Goal: Task Accomplishment & Management: Manage account settings

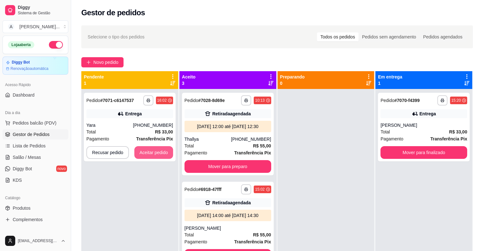
click at [161, 155] on button "Aceitar pedido" at bounding box center [153, 152] width 39 height 13
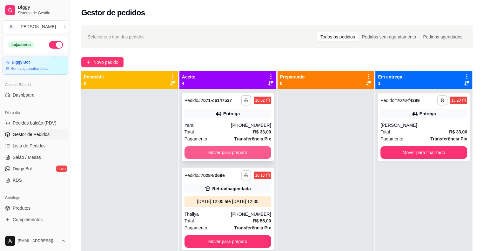
click at [218, 156] on button "Mover para preparo" at bounding box center [228, 152] width 87 height 13
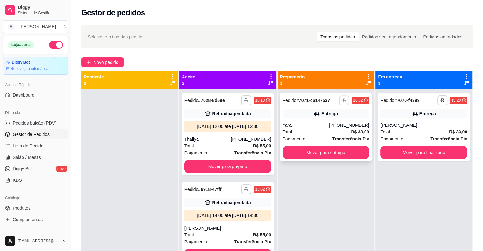
click at [342, 100] on icon "button" at bounding box center [344, 100] width 4 height 4
click at [330, 120] on button "IMPRESSORA" at bounding box center [329, 120] width 37 height 8
drag, startPoint x: 0, startPoint y: 35, endPoint x: 102, endPoint y: 180, distance: 177.8
click at [104, 172] on div at bounding box center [129, 214] width 97 height 251
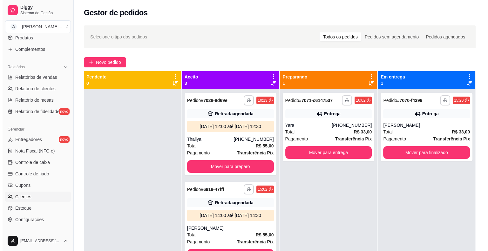
scroll to position [191, 0]
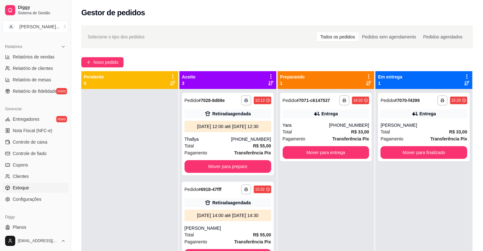
click at [45, 186] on link "Estoque" at bounding box center [36, 188] width 66 height 10
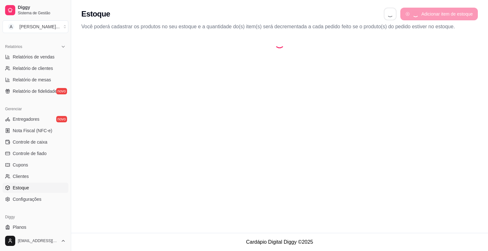
select select "QUANTITY_ORDER"
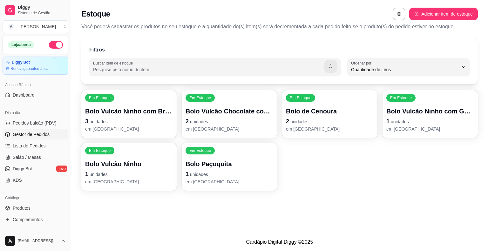
click at [22, 135] on span "Gestor de Pedidos" at bounding box center [31, 134] width 37 height 6
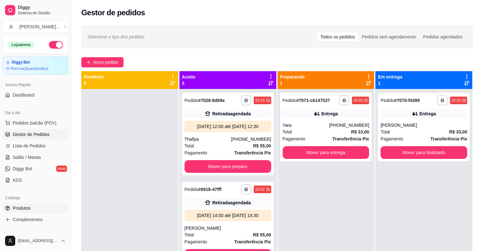
click at [31, 205] on link "Produtos" at bounding box center [36, 208] width 66 height 10
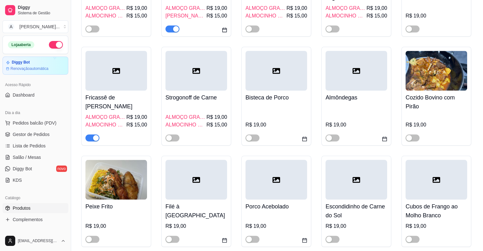
scroll to position [476, 0]
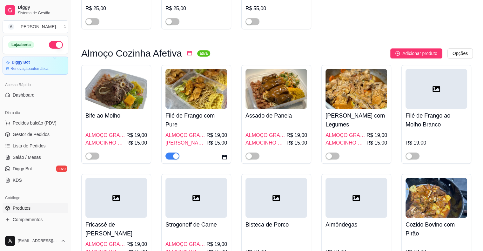
click at [171, 156] on span "button" at bounding box center [172, 155] width 14 height 7
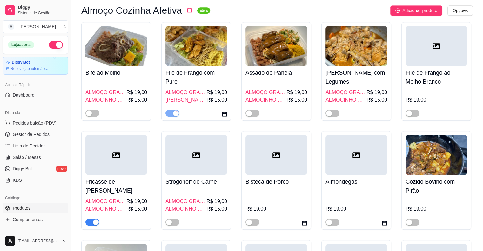
scroll to position [603, 0]
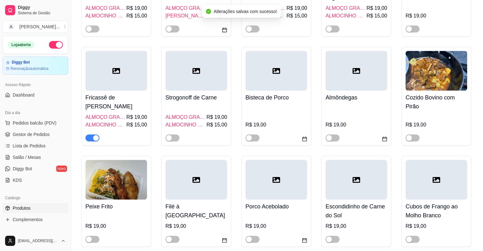
click at [90, 134] on span "button" at bounding box center [92, 137] width 14 height 7
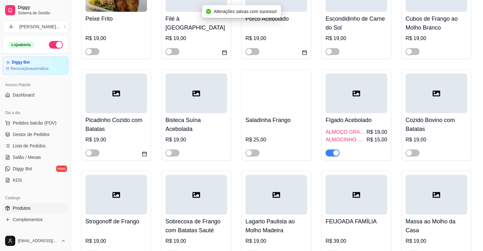
scroll to position [794, 0]
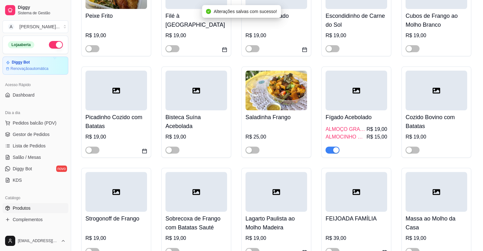
click at [333, 147] on div "button" at bounding box center [336, 150] width 6 height 6
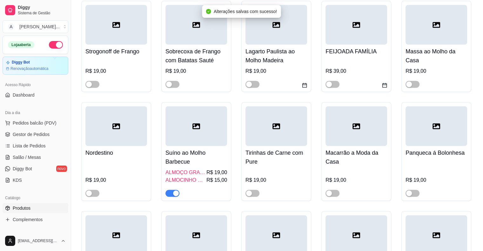
scroll to position [985, 0]
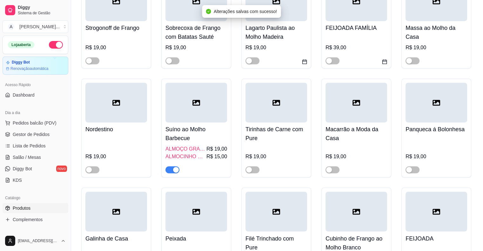
click at [171, 167] on span "button" at bounding box center [172, 169] width 14 height 7
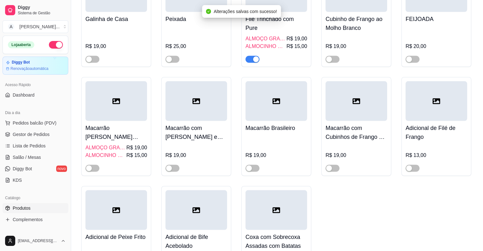
scroll to position [1207, 0]
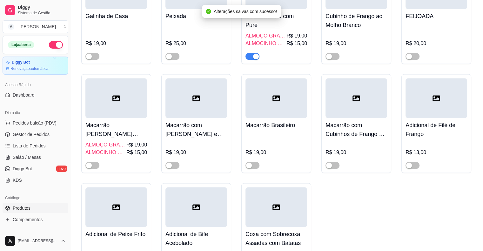
click at [252, 53] on button "button" at bounding box center [252, 56] width 14 height 7
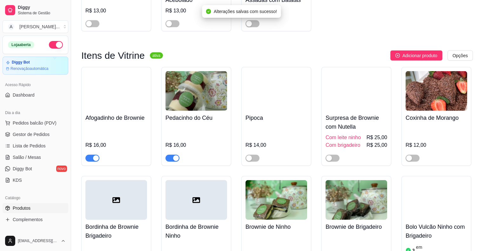
scroll to position [1461, 0]
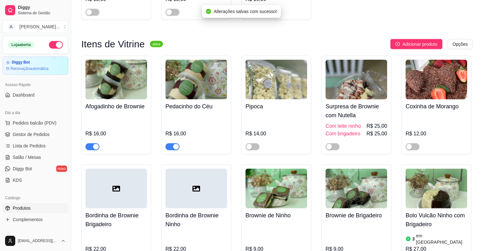
click at [192, 109] on div "Pedacinho do Céu R$ 16,00" at bounding box center [196, 124] width 62 height 51
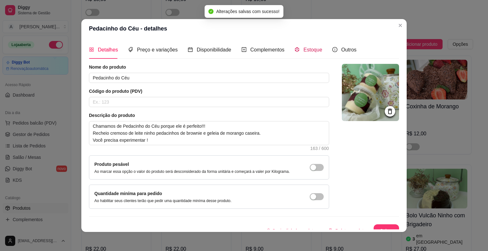
click at [312, 50] on span "Estoque" at bounding box center [312, 49] width 19 height 5
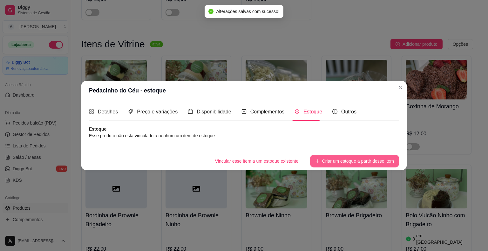
click at [351, 158] on button "Criar um estoque a partir desse item" at bounding box center [354, 161] width 89 height 13
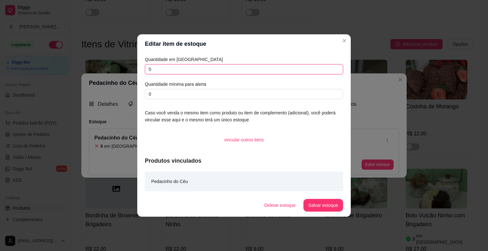
click at [235, 68] on input "0" at bounding box center [244, 69] width 198 height 10
type input "8"
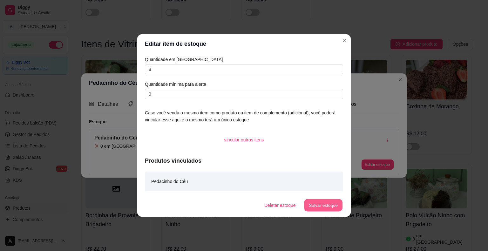
click at [318, 206] on button "Salvar estoque" at bounding box center [323, 205] width 39 height 12
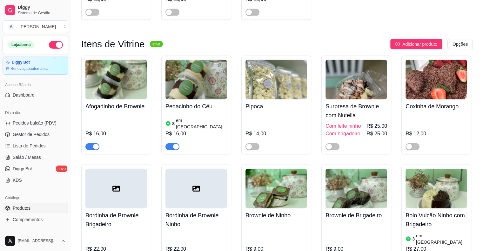
click at [113, 123] on div "R$ 16,00" at bounding box center [116, 131] width 62 height 37
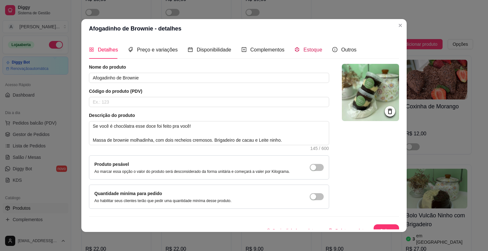
click at [306, 46] on div "Estoque" at bounding box center [308, 50] width 28 height 8
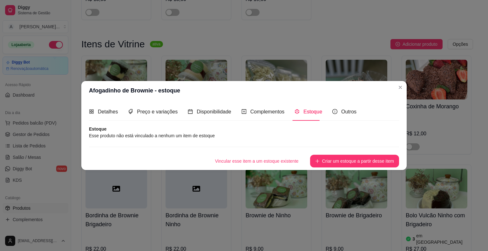
click at [372, 164] on button "Criar um estoque a partir desse item" at bounding box center [354, 161] width 89 height 13
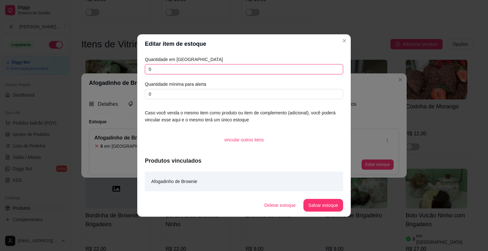
click at [255, 69] on input "0" at bounding box center [244, 69] width 198 height 10
type input "5"
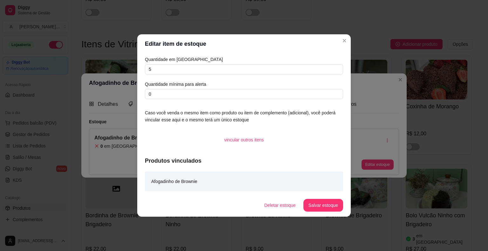
click at [315, 204] on button "Salvar estoque" at bounding box center [323, 205] width 40 height 13
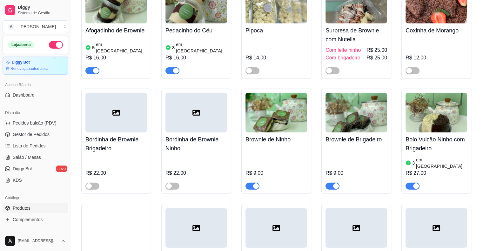
scroll to position [1556, 0]
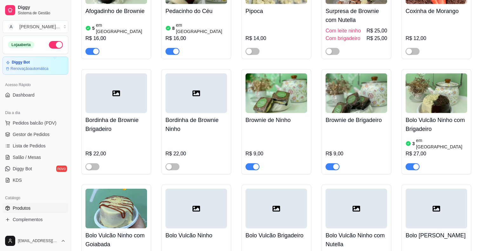
click at [275, 129] on div "R$ 9,00" at bounding box center [276, 148] width 62 height 43
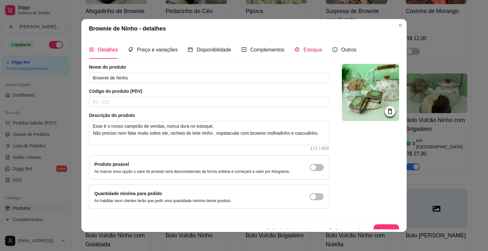
click at [298, 50] on div "Estoque" at bounding box center [308, 50] width 28 height 8
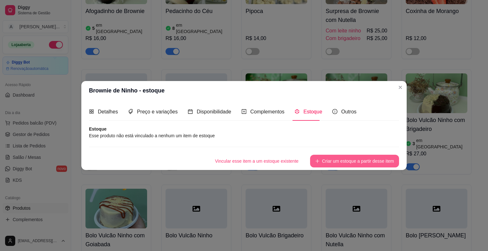
click at [352, 159] on button "Criar um estoque a partir desse item" at bounding box center [354, 161] width 89 height 13
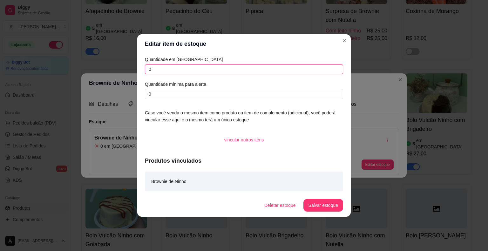
click at [299, 72] on input "0" at bounding box center [244, 69] width 198 height 10
type input "8"
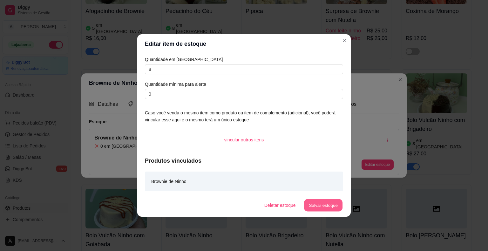
click at [332, 209] on button "Salvar estoque" at bounding box center [323, 205] width 39 height 12
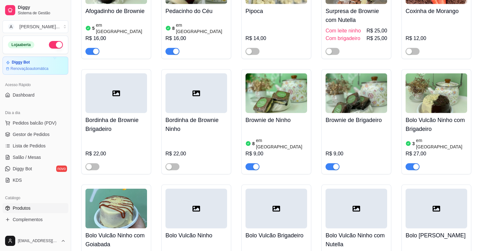
click at [346, 128] on div "R$ 9,00" at bounding box center [357, 148] width 62 height 43
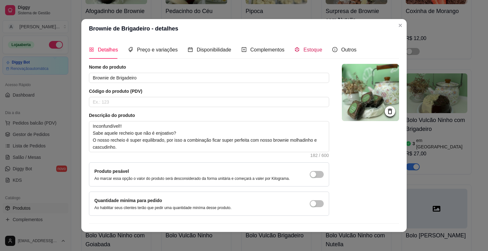
click at [303, 51] on span "Estoque" at bounding box center [312, 49] width 19 height 5
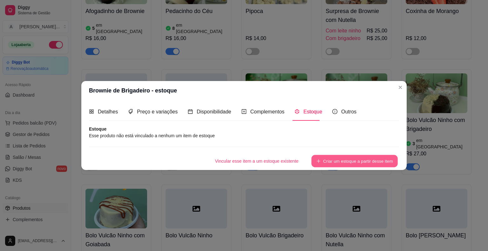
click at [361, 158] on button "Criar um estoque a partir desse item" at bounding box center [354, 161] width 86 height 12
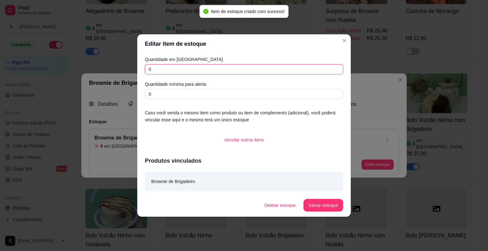
click at [263, 71] on input "0" at bounding box center [244, 69] width 198 height 10
type input "8"
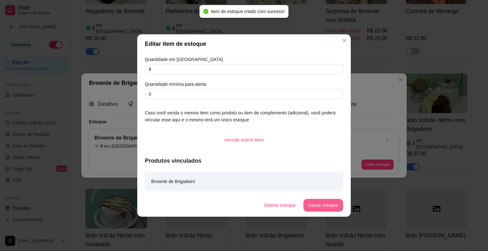
click at [310, 205] on button "Salvar estoque" at bounding box center [323, 205] width 40 height 13
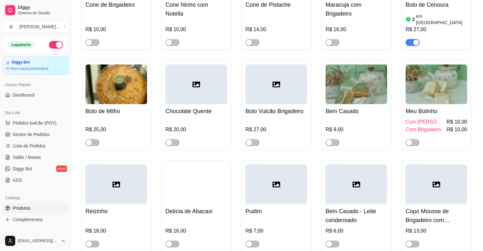
scroll to position [1810, 0]
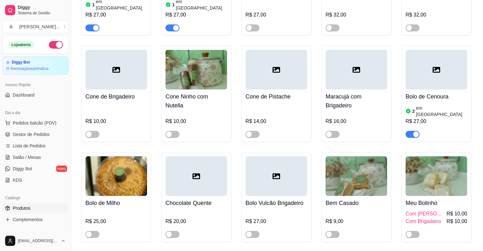
click at [429, 92] on h4 "Bolo de Cenoura" at bounding box center [437, 96] width 62 height 9
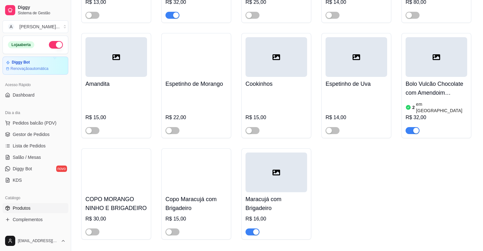
scroll to position [2255, 0]
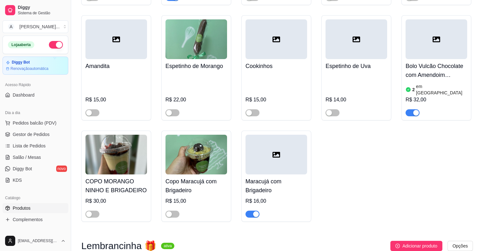
click at [278, 177] on h4 "Maracujá com Brigadeiro" at bounding box center [276, 186] width 62 height 18
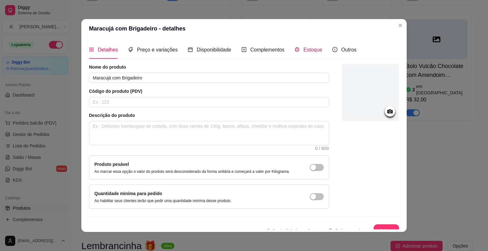
click at [303, 49] on span "Estoque" at bounding box center [312, 49] width 19 height 5
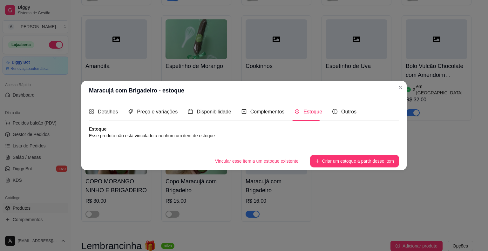
click at [359, 168] on div "Detalhes Preço e variações Disponibilidade Complementos Estoque Outros Nome do …" at bounding box center [243, 135] width 325 height 70
click at [356, 163] on button "Criar um estoque a partir desse item" at bounding box center [354, 161] width 89 height 13
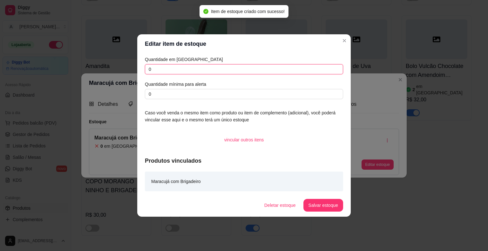
click at [252, 71] on input "0" at bounding box center [244, 69] width 198 height 10
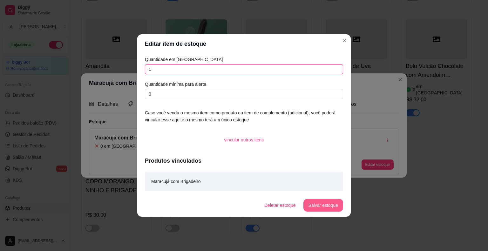
type input "1"
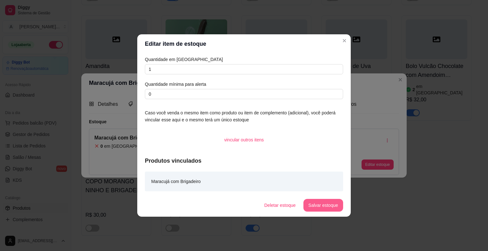
click at [334, 202] on button "Salvar estoque" at bounding box center [323, 205] width 40 height 13
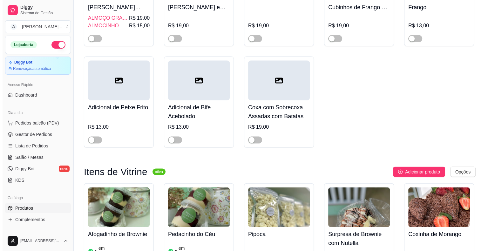
scroll to position [1429, 0]
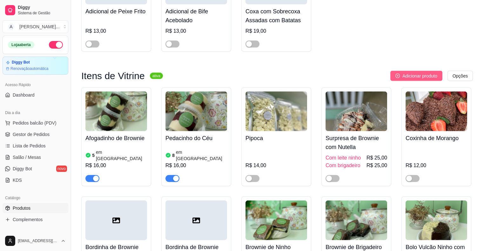
click at [417, 72] on span "Adicionar produto" at bounding box center [419, 75] width 35 height 7
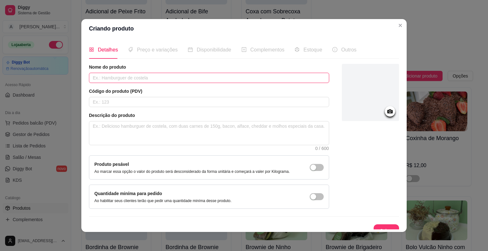
click at [210, 79] on input "text" at bounding box center [209, 78] width 240 height 10
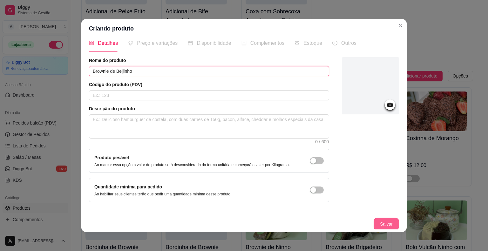
type input "Brownie de Beijinho"
click at [381, 223] on button "Salvar" at bounding box center [385, 224] width 25 height 13
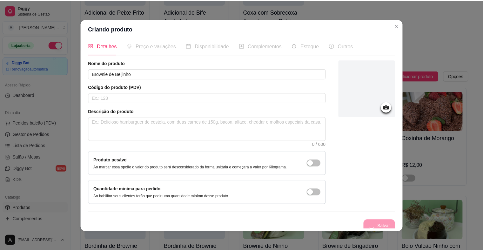
scroll to position [0, 0]
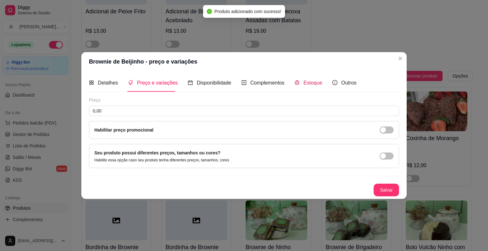
click at [303, 84] on span "Estoque" at bounding box center [312, 82] width 19 height 5
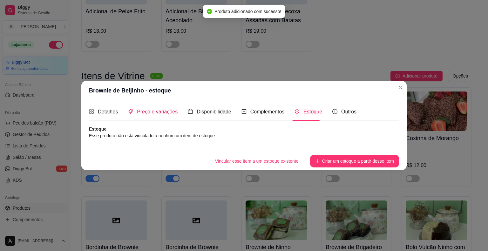
click at [159, 114] on span "Preço e variações" at bounding box center [157, 111] width 41 height 5
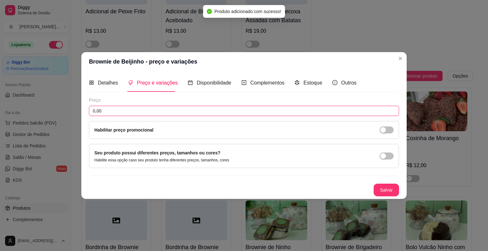
click at [155, 110] on input "0,00" at bounding box center [244, 111] width 310 height 10
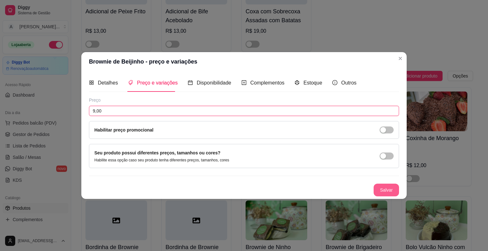
type input "9,00"
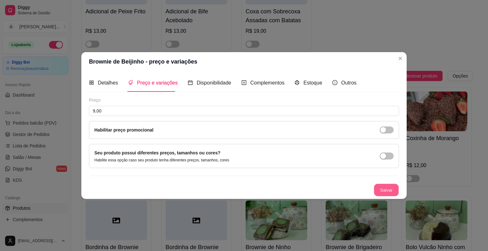
click at [382, 189] on button "Salvar" at bounding box center [386, 190] width 25 height 12
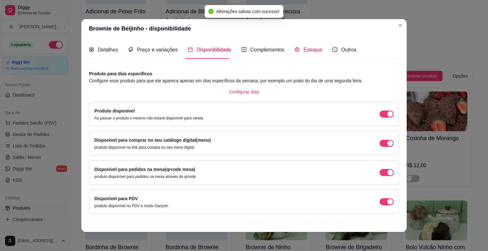
click at [308, 51] on span "Estoque" at bounding box center [312, 49] width 19 height 5
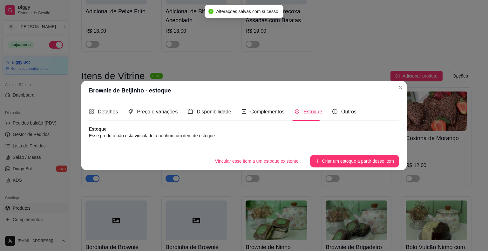
click at [362, 158] on button "Criar um estoque a partir desse item" at bounding box center [354, 161] width 89 height 13
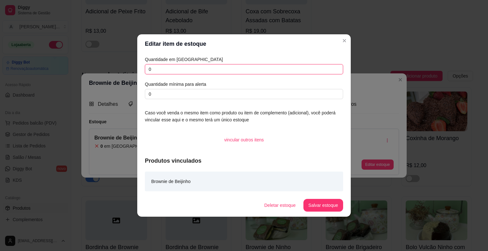
click at [232, 70] on input "0" at bounding box center [244, 69] width 198 height 10
type input "5"
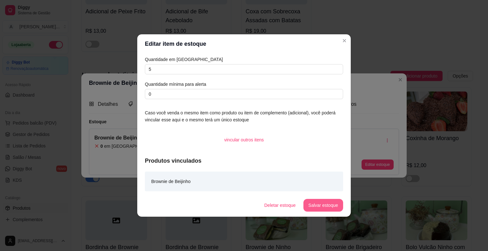
click at [318, 207] on button "Salvar estoque" at bounding box center [323, 205] width 40 height 13
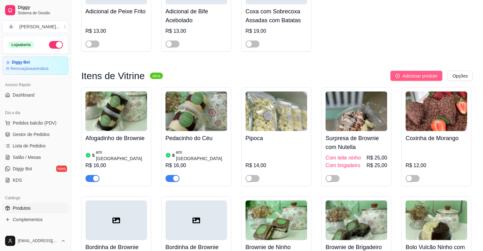
click at [398, 74] on icon "plus-circle" at bounding box center [397, 76] width 4 height 4
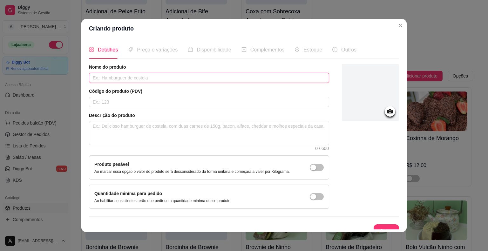
click at [225, 76] on input "text" at bounding box center [209, 78] width 240 height 10
type input "Brownie Doce de Leite"
click at [374, 227] on button "Salvar" at bounding box center [385, 230] width 25 height 13
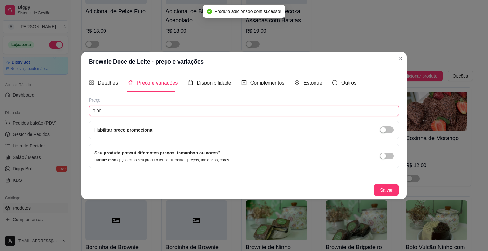
click at [222, 111] on input "0,00" at bounding box center [244, 111] width 310 height 10
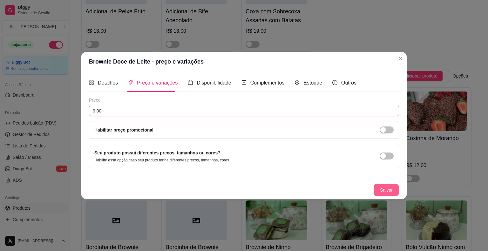
type input "9,00"
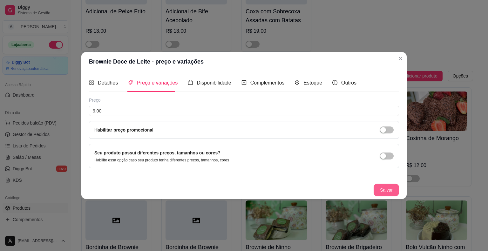
click at [391, 191] on button "Salvar" at bounding box center [385, 190] width 25 height 13
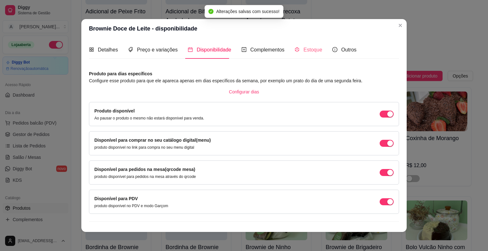
click at [310, 85] on div "Produto para dias específicos Configure esse produto para que ele apareca apena…" at bounding box center [244, 83] width 310 height 27
click at [312, 50] on span "Estoque" at bounding box center [312, 49] width 19 height 5
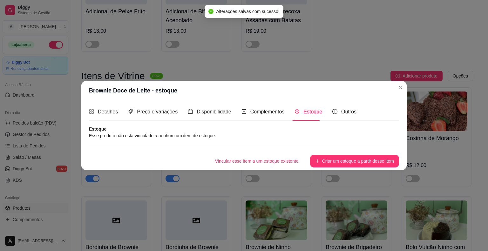
click at [360, 161] on button "Criar um estoque a partir desse item" at bounding box center [354, 161] width 89 height 13
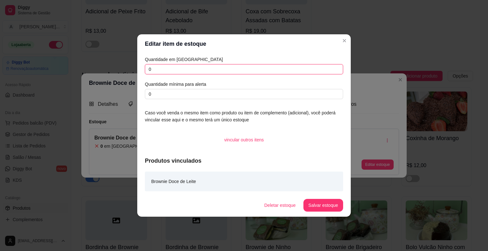
click at [258, 71] on input "0" at bounding box center [244, 69] width 198 height 10
type input "5"
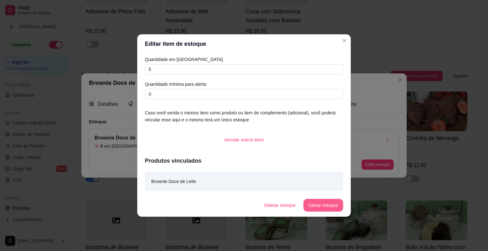
click at [313, 207] on button "Salvar estoque" at bounding box center [323, 205] width 40 height 13
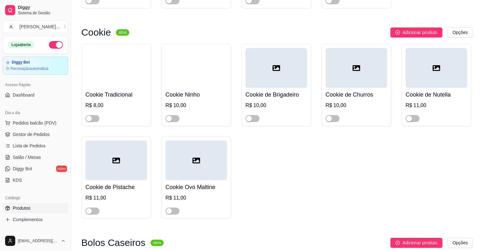
scroll to position [2954, 0]
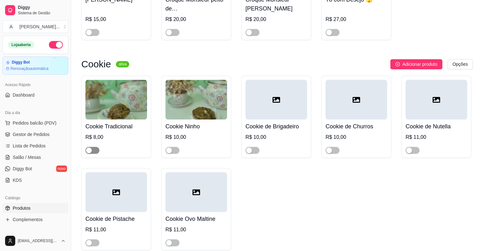
click at [88, 147] on div "button" at bounding box center [89, 150] width 6 height 6
click at [103, 80] on img at bounding box center [116, 100] width 62 height 40
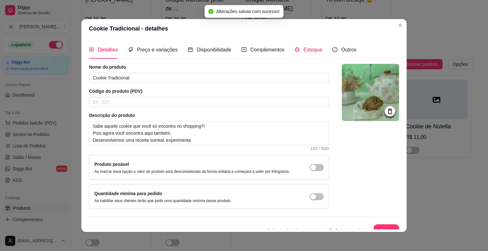
click at [303, 49] on span "Estoque" at bounding box center [312, 49] width 19 height 5
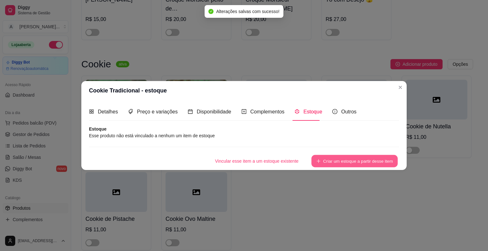
click at [358, 157] on button "Criar um estoque a partir desse item" at bounding box center [354, 161] width 86 height 12
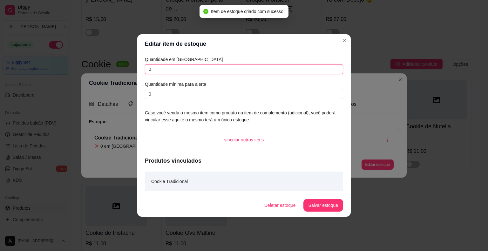
click at [279, 68] on input "0" at bounding box center [244, 69] width 198 height 10
type input "5"
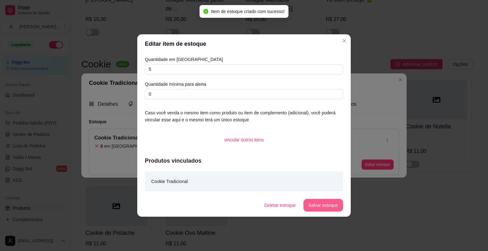
click at [335, 208] on button "Salvar estoque" at bounding box center [323, 205] width 40 height 13
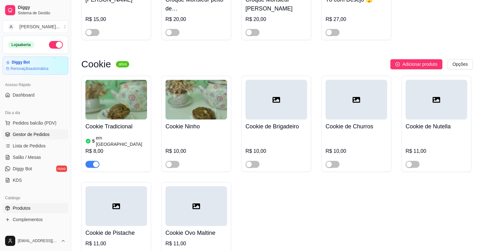
click at [56, 135] on link "Gestor de Pedidos" at bounding box center [36, 134] width 66 height 10
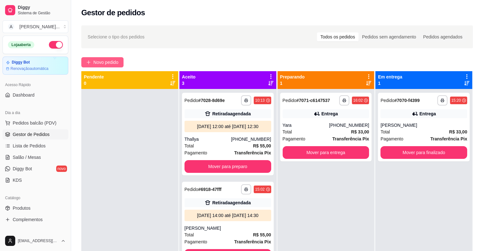
click at [99, 63] on span "Novo pedido" at bounding box center [105, 62] width 25 height 7
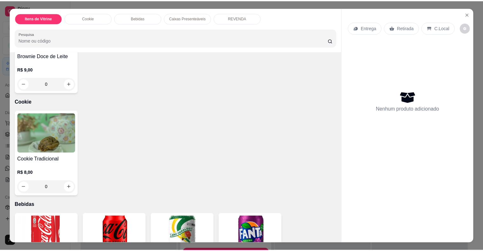
scroll to position [381, 0]
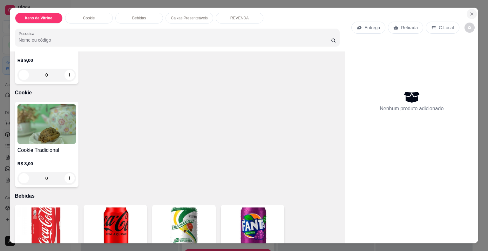
click at [470, 11] on icon "Close" at bounding box center [471, 13] width 5 height 5
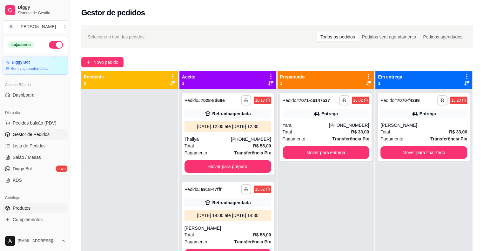
click at [38, 210] on link "Produtos" at bounding box center [36, 208] width 66 height 10
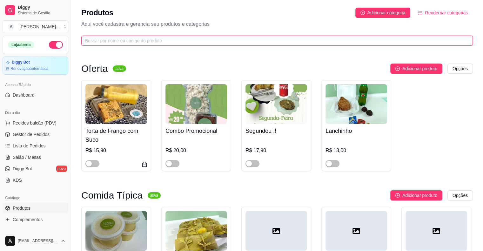
click at [139, 40] on input "text" at bounding box center [274, 40] width 379 height 7
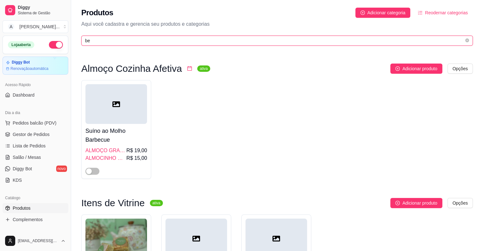
type input "b"
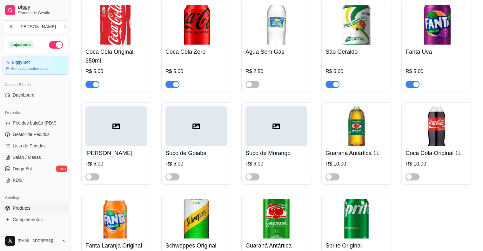
scroll to position [4096, 0]
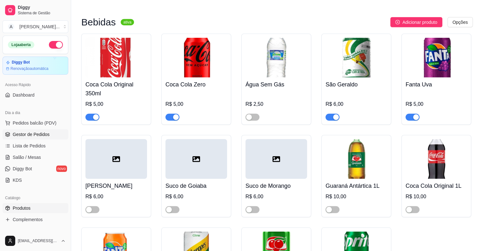
click at [14, 133] on span "Gestor de Pedidos" at bounding box center [31, 134] width 37 height 6
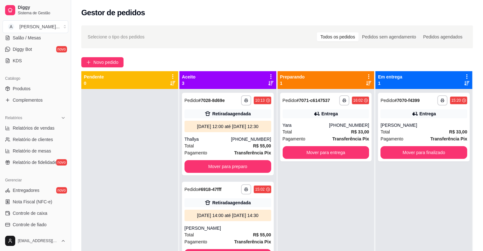
scroll to position [159, 0]
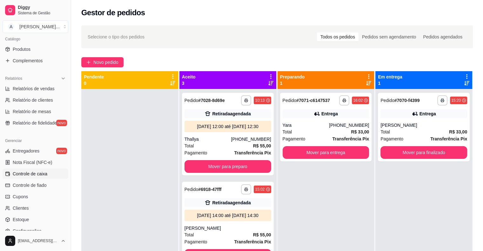
click at [44, 176] on span "Controle de caixa" at bounding box center [30, 174] width 35 height 6
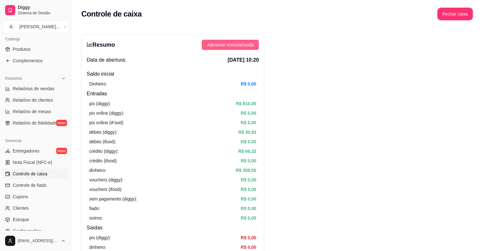
click at [245, 49] on button "Adicionar entrada/saída" at bounding box center [230, 45] width 57 height 10
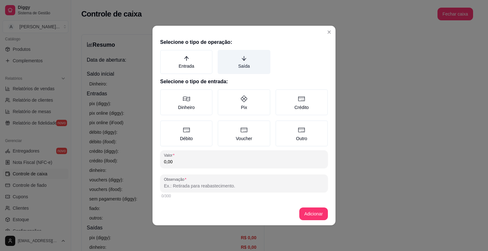
click at [251, 69] on label "Saída" at bounding box center [244, 62] width 52 height 24
click at [222, 55] on button "Saída" at bounding box center [219, 52] width 5 height 5
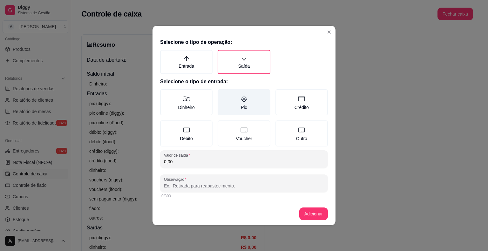
click at [248, 104] on label "Pix" at bounding box center [244, 102] width 52 height 26
click at [222, 94] on button "Pix" at bounding box center [219, 91] width 5 height 5
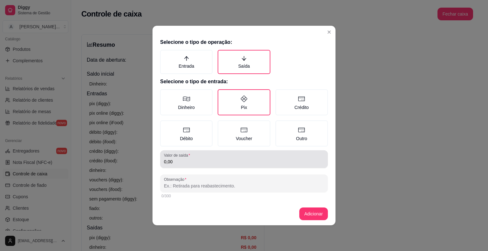
click at [256, 161] on input "0,00" at bounding box center [244, 161] width 160 height 6
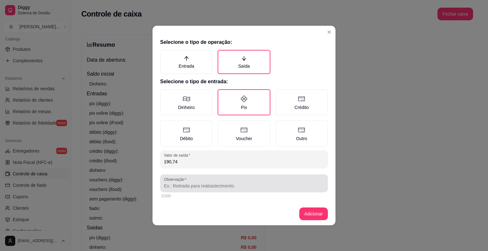
type input "190,74"
click at [242, 184] on input "Observação" at bounding box center [244, 186] width 160 height 6
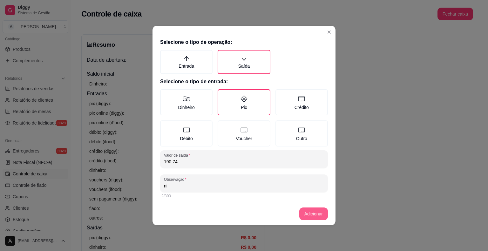
type input "ni"
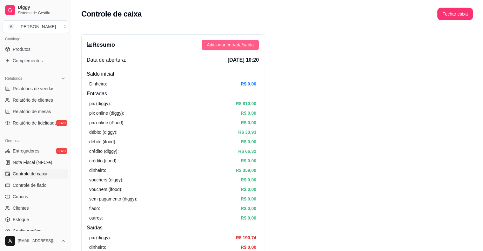
click at [239, 41] on span "Adicionar entrada/saída" at bounding box center [230, 44] width 47 height 7
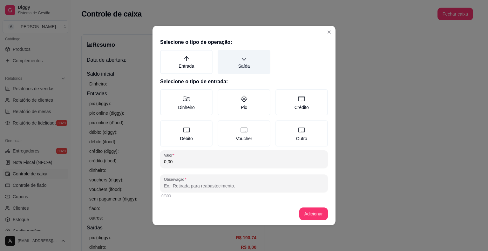
click at [248, 62] on label "Saída" at bounding box center [244, 62] width 52 height 24
click at [222, 55] on button "Saída" at bounding box center [219, 52] width 5 height 5
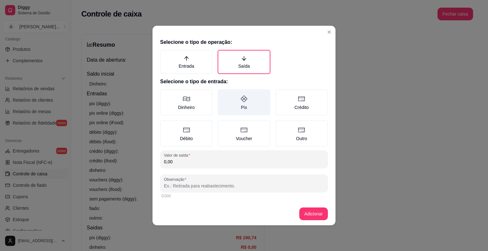
click at [241, 104] on label "Pix" at bounding box center [244, 102] width 52 height 26
click at [222, 94] on button "Pix" at bounding box center [219, 91] width 5 height 5
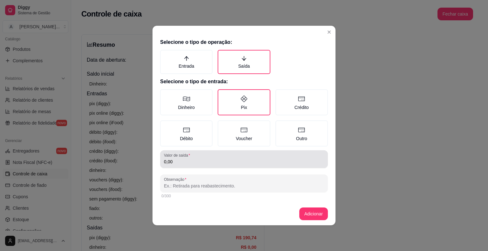
click at [237, 156] on div "0,00" at bounding box center [244, 159] width 160 height 13
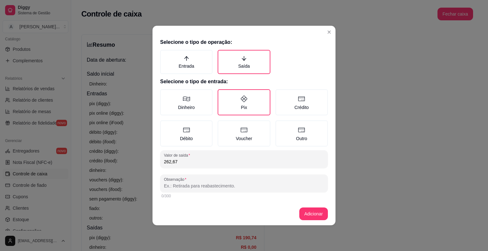
type input "262,67"
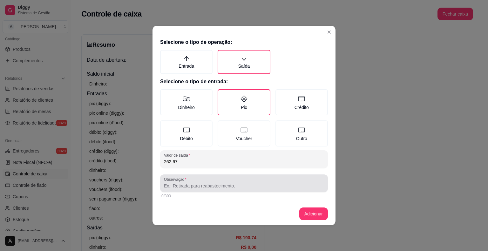
click at [235, 180] on div at bounding box center [244, 183] width 160 height 13
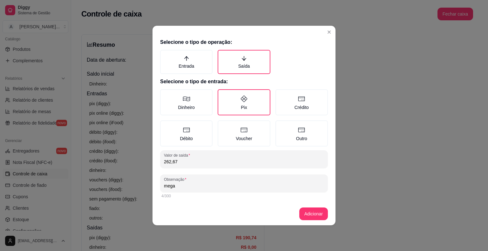
type input "mega"
click at [299, 209] on footer "Adicionar" at bounding box center [243, 213] width 183 height 23
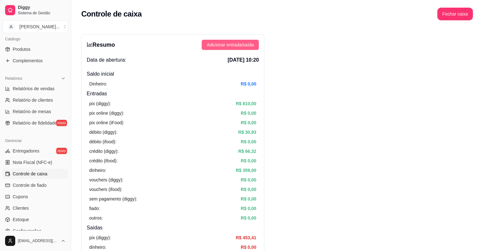
click at [247, 46] on span "Adicionar entrada/saída" at bounding box center [230, 44] width 47 height 7
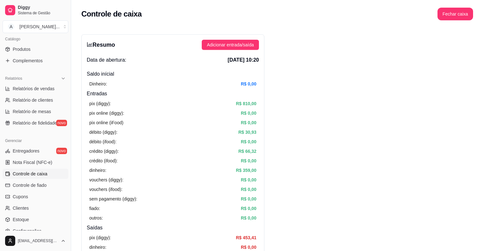
click at [256, 67] on label "Saída" at bounding box center [244, 62] width 52 height 24
click at [222, 55] on button "Saída" at bounding box center [219, 52] width 5 height 5
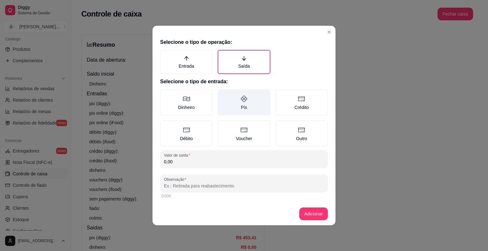
click at [252, 93] on label "Pix" at bounding box center [244, 102] width 52 height 26
click at [222, 93] on button "Pix" at bounding box center [219, 91] width 5 height 5
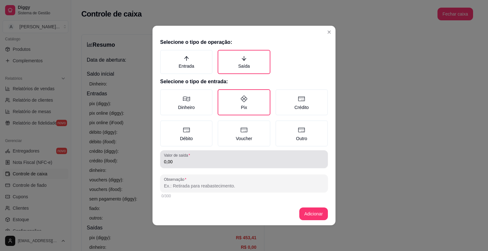
click at [250, 158] on div "0,00" at bounding box center [244, 159] width 160 height 13
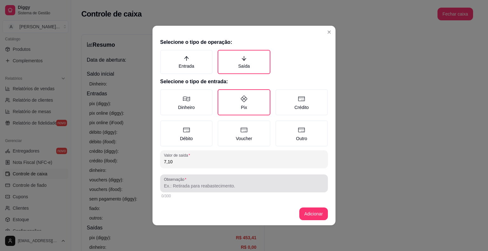
type input "7,10"
click at [225, 180] on div at bounding box center [244, 183] width 160 height 13
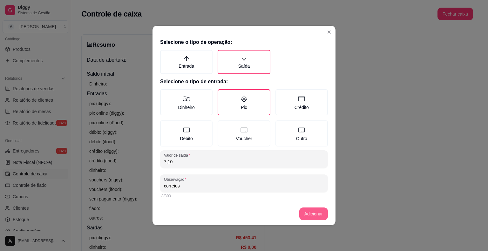
type input "correios"
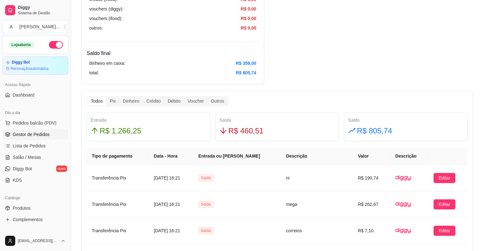
click at [43, 137] on span "Gestor de Pedidos" at bounding box center [31, 134] width 37 height 6
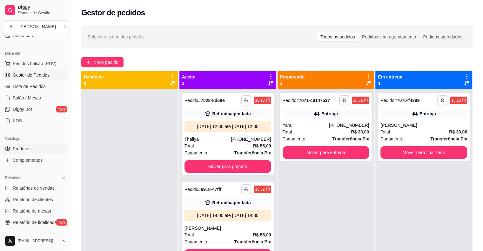
scroll to position [64, 0]
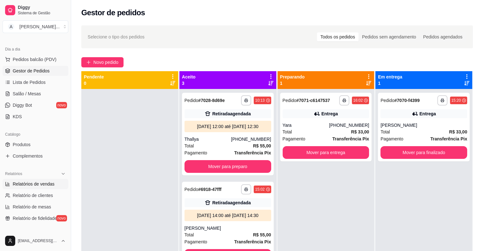
click at [46, 187] on link "Relatórios de vendas" at bounding box center [36, 184] width 66 height 10
select select "ALL"
select select "0"
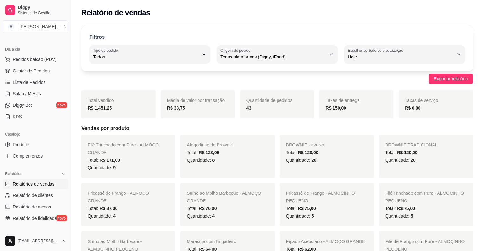
scroll to position [32, 0]
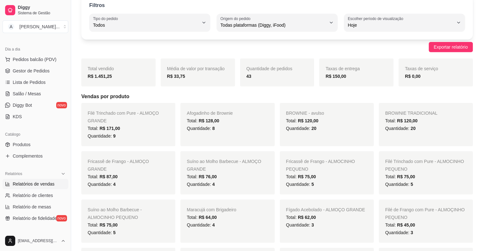
click at [391, 127] on span "Quantidade: 20" at bounding box center [400, 128] width 30 height 5
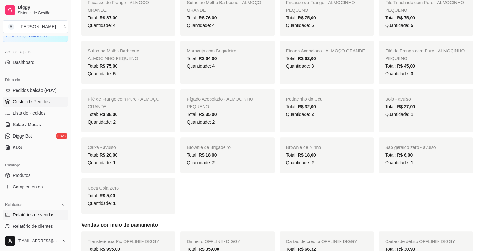
scroll to position [0, 0]
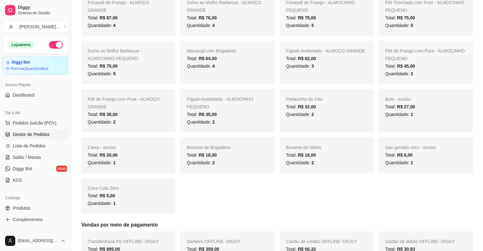
click at [48, 136] on span "Gestor de Pedidos" at bounding box center [31, 134] width 37 height 6
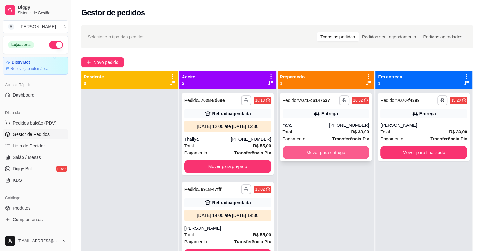
click at [309, 147] on button "Mover para entrega" at bounding box center [326, 152] width 87 height 13
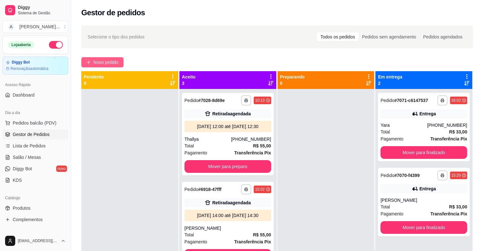
click at [107, 62] on span "Novo pedido" at bounding box center [105, 62] width 25 height 7
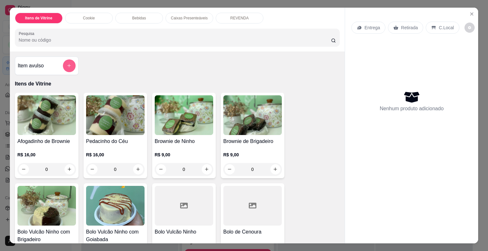
click at [69, 63] on icon "add-separate-item" at bounding box center [69, 65] width 5 height 5
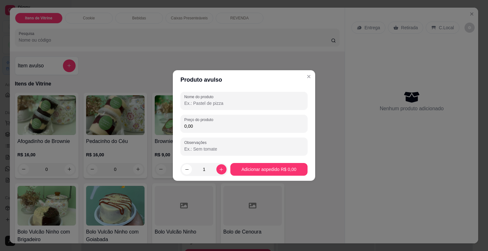
click at [219, 105] on input "Nome do produto" at bounding box center [243, 103] width 119 height 6
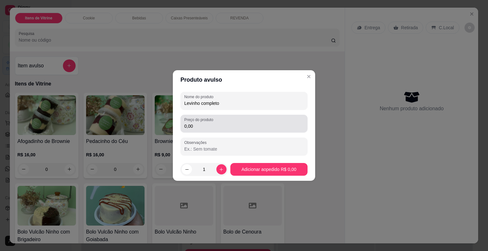
type input "Levinho completo"
click at [207, 125] on input "0,00" at bounding box center [243, 126] width 119 height 6
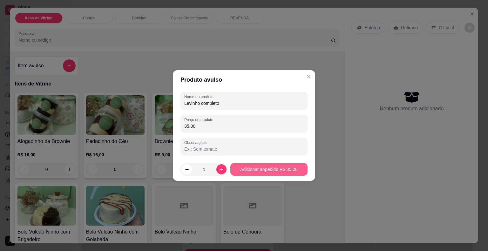
type input "35,00"
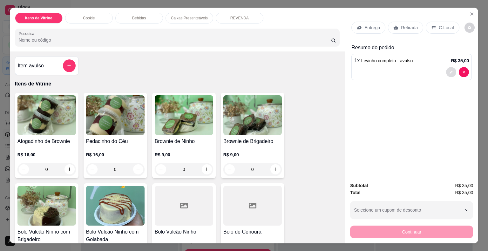
click at [449, 70] on icon "decrease-product-quantity" at bounding box center [451, 72] width 4 height 4
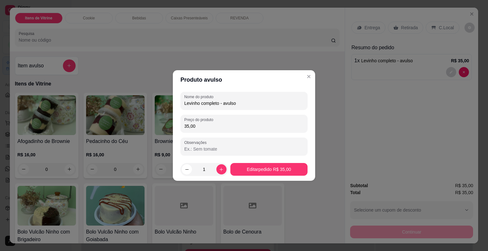
click at [271, 104] on input "Levinho completo - avulso" at bounding box center [243, 103] width 119 height 6
type input "Levinho completo"
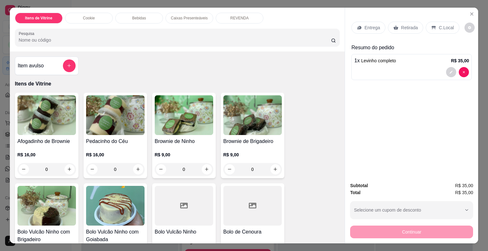
click at [393, 22] on div "Retirada" at bounding box center [405, 28] width 35 height 12
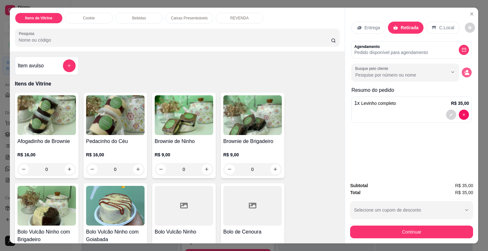
click at [464, 71] on icon "decrease-product-quantity" at bounding box center [465, 72] width 2 height 2
click at [251, 160] on input "Nome do cliente" at bounding box center [243, 157] width 119 height 6
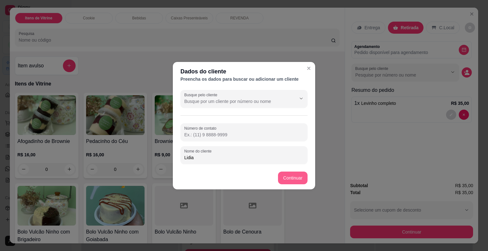
type input "Lidia"
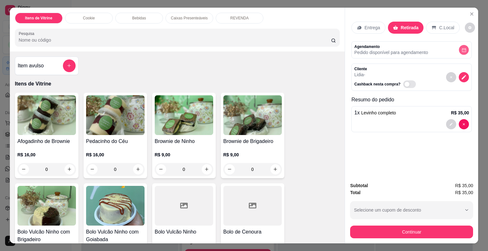
click at [464, 45] on button "decrease-product-quantity" at bounding box center [464, 50] width 10 height 10
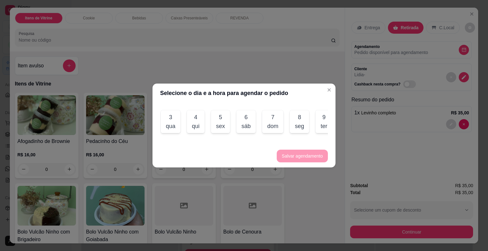
click at [177, 124] on div "3 qua" at bounding box center [171, 121] width 20 height 23
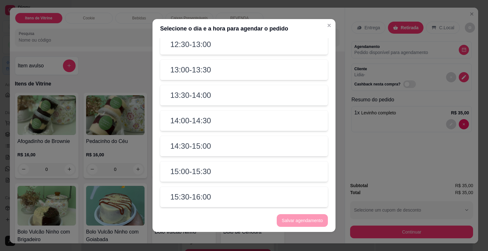
scroll to position [222, 0]
click at [222, 151] on div "14:30 - 15:00" at bounding box center [244, 145] width 168 height 20
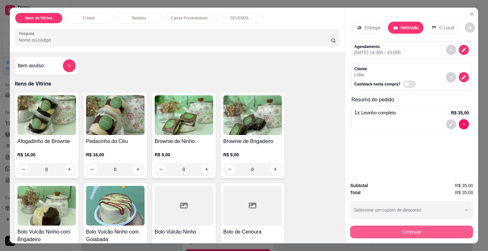
click at [371, 229] on button "Continuar" at bounding box center [411, 231] width 123 height 13
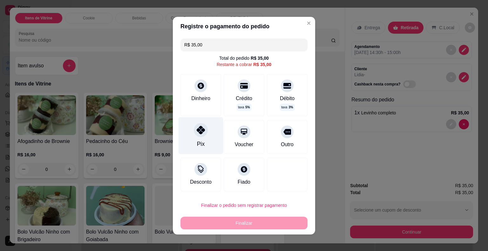
click at [201, 139] on div "Pix" at bounding box center [200, 135] width 45 height 37
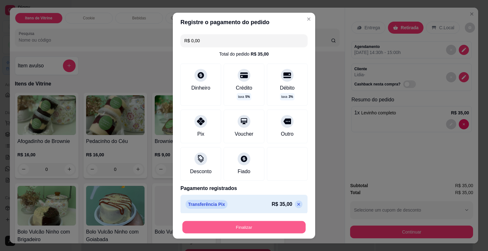
click at [225, 221] on button "Finalizar" at bounding box center [243, 227] width 123 height 12
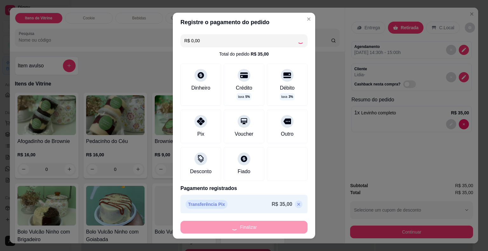
type input "-R$ 35,00"
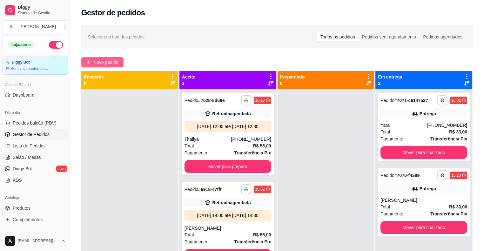
click at [88, 62] on icon "plus" at bounding box center [88, 62] width 4 height 4
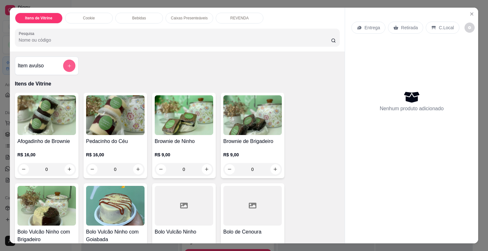
click at [63, 66] on button "add-separate-item" at bounding box center [69, 65] width 12 height 12
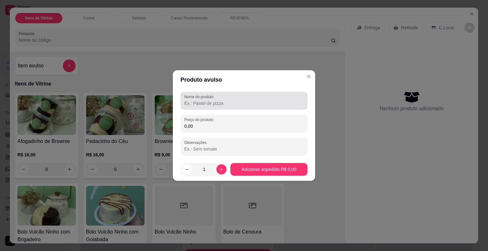
click at [209, 104] on input "Nome do produto" at bounding box center [243, 103] width 119 height 6
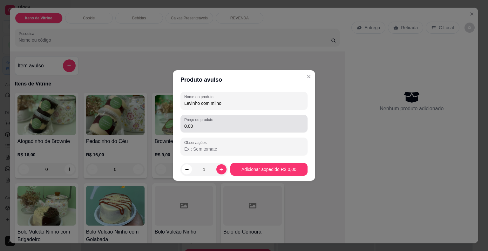
type input "Levinho com milho"
click at [223, 124] on input "0,00" at bounding box center [243, 126] width 119 height 6
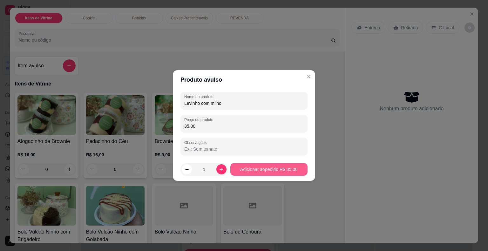
type input "35,00"
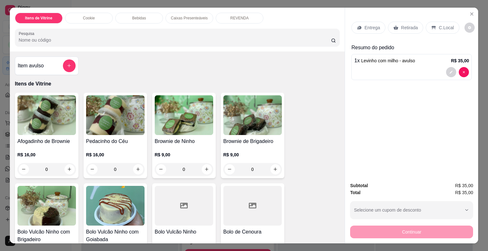
click at [441, 67] on div at bounding box center [411, 72] width 115 height 10
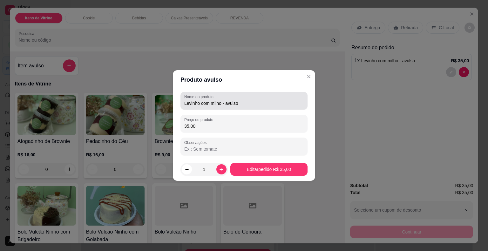
click at [265, 98] on div "Levinho com milho - avulso" at bounding box center [243, 100] width 119 height 13
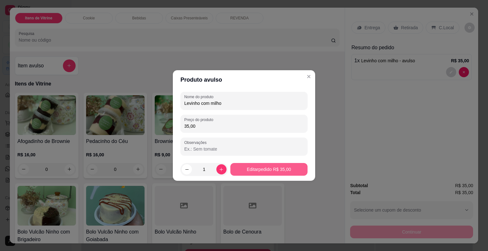
type input "Levinho com milho"
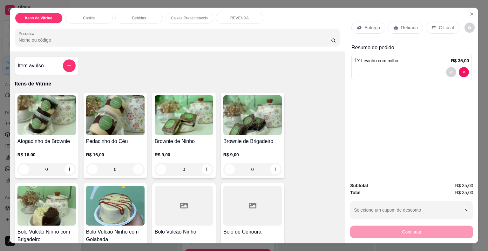
click at [405, 22] on div "Retirada" at bounding box center [405, 28] width 35 height 12
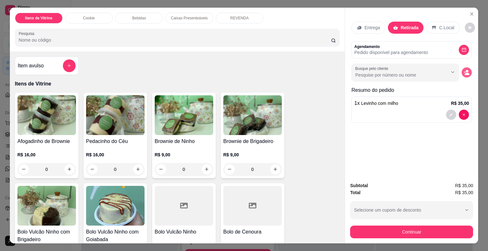
click at [466, 70] on circle "decrease-product-quantity" at bounding box center [467, 71] width 3 height 3
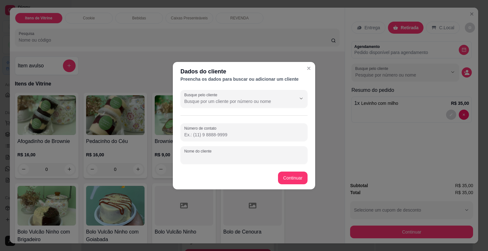
click at [217, 160] on input "Nome do cliente" at bounding box center [243, 157] width 119 height 6
type input "Cauã"
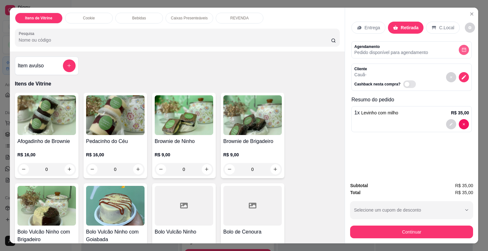
click at [459, 45] on button "decrease-product-quantity" at bounding box center [464, 50] width 10 height 10
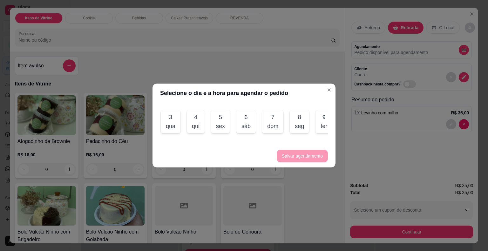
click at [168, 122] on div "qua" at bounding box center [171, 126] width 10 height 9
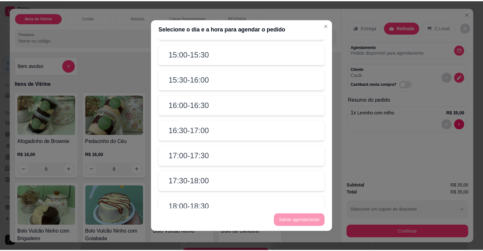
scroll to position [349, 0]
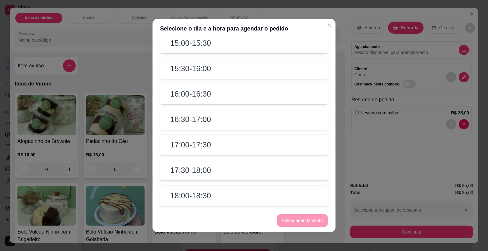
click at [219, 128] on div "16:30 - 17:00" at bounding box center [244, 119] width 168 height 20
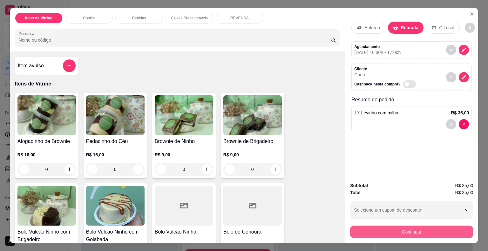
click at [368, 227] on button "Continuar" at bounding box center [411, 231] width 123 height 13
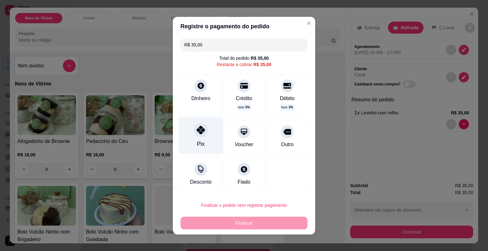
click at [194, 131] on div at bounding box center [201, 130] width 14 height 14
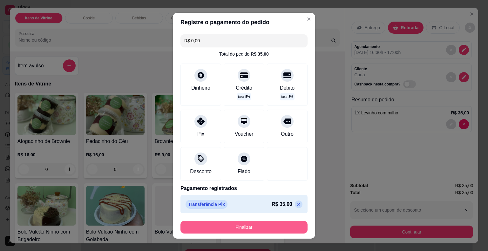
click at [228, 225] on button "Finalizar" at bounding box center [243, 227] width 127 height 13
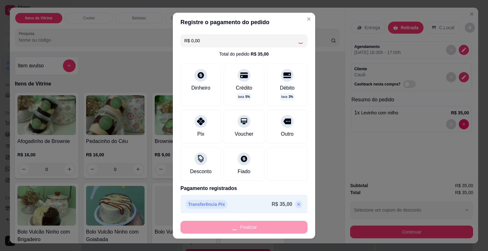
type input "-R$ 35,00"
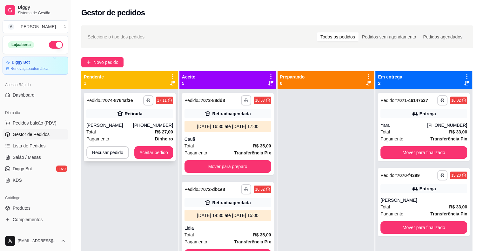
click at [157, 147] on button "Aceitar pedido" at bounding box center [153, 152] width 39 height 13
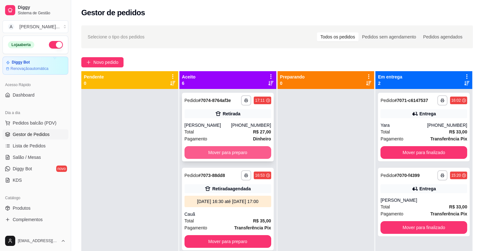
click at [198, 148] on button "Mover para preparo" at bounding box center [228, 152] width 87 height 13
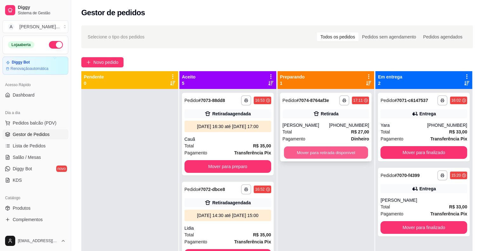
click at [292, 150] on button "Mover para retirada disponível" at bounding box center [326, 152] width 84 height 12
click at [299, 153] on button "Mover para retirada disponível" at bounding box center [326, 152] width 87 height 13
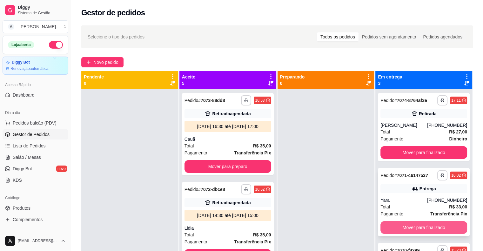
click at [407, 224] on button "Mover para finalizado" at bounding box center [423, 227] width 87 height 13
click at [407, 226] on button "Mover para finalizado" at bounding box center [423, 227] width 87 height 13
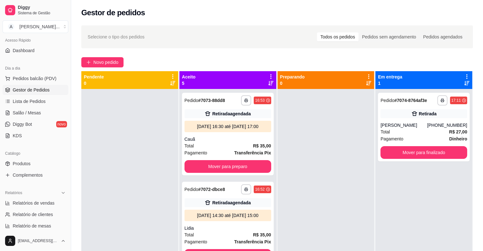
scroll to position [64, 0]
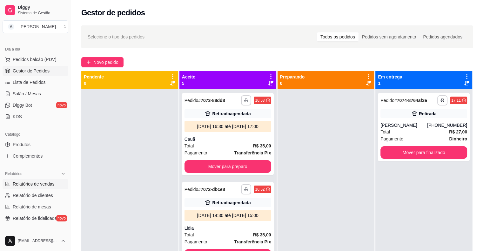
click at [37, 182] on span "Relatórios de vendas" at bounding box center [34, 184] width 42 height 6
select select "ALL"
select select "0"
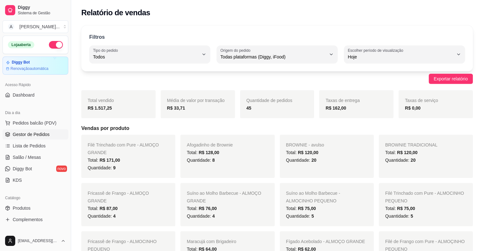
click at [56, 132] on link "Gestor de Pedidos" at bounding box center [36, 134] width 66 height 10
